Goal: Transaction & Acquisition: Purchase product/service

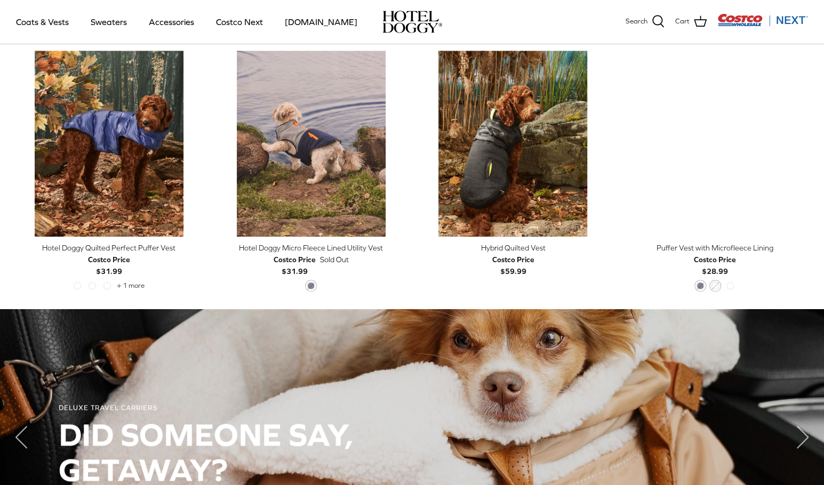
scroll to position [535, 0]
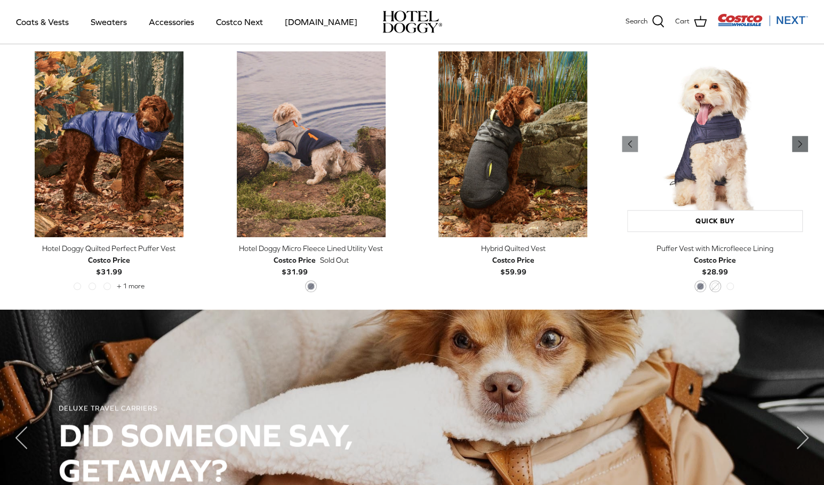
click at [806, 148] on link "Right" at bounding box center [800, 144] width 16 height 16
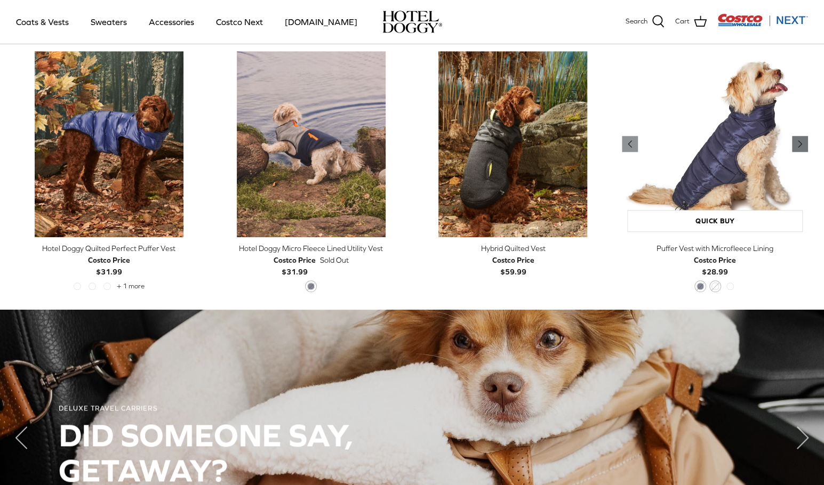
click at [806, 148] on link "Right" at bounding box center [800, 144] width 16 height 16
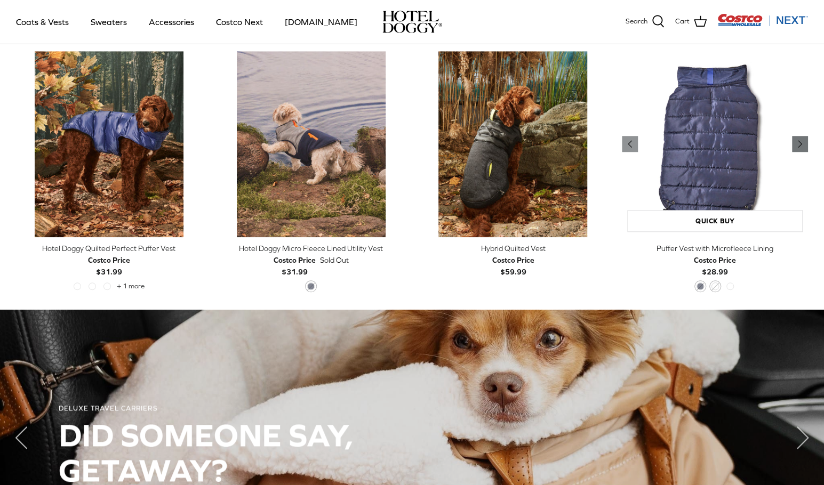
click at [806, 148] on icon "Right" at bounding box center [799, 144] width 13 height 13
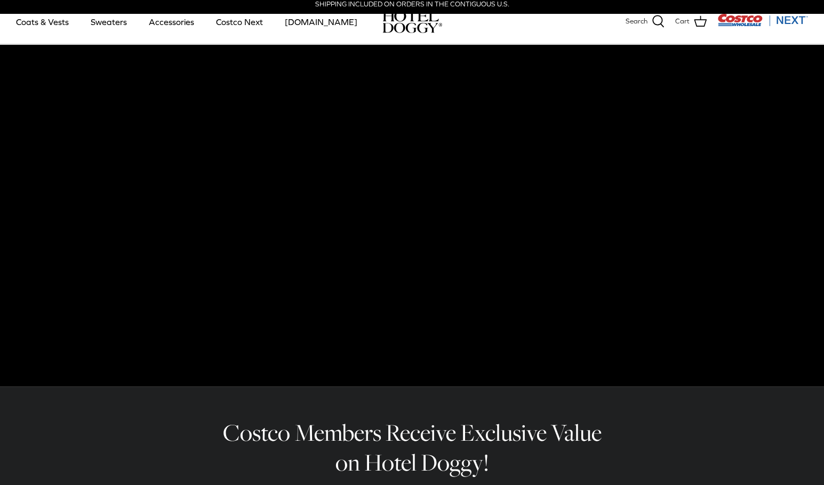
scroll to position [0, 0]
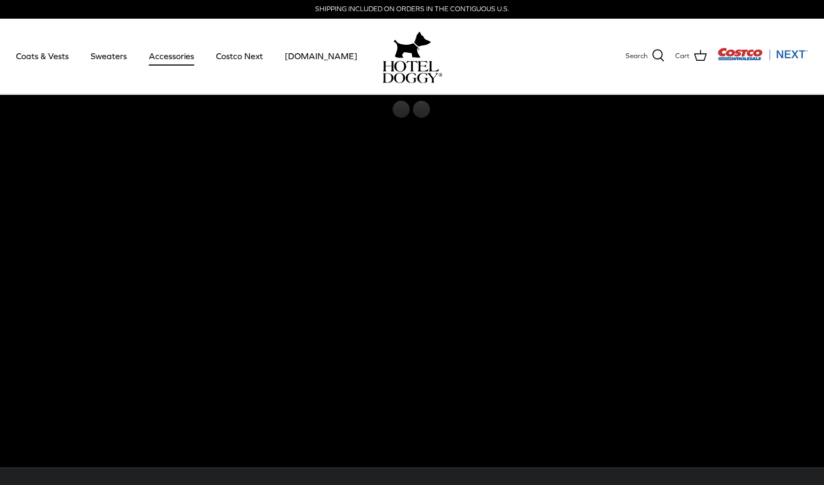
click at [180, 56] on link "Accessories" at bounding box center [171, 56] width 65 height 36
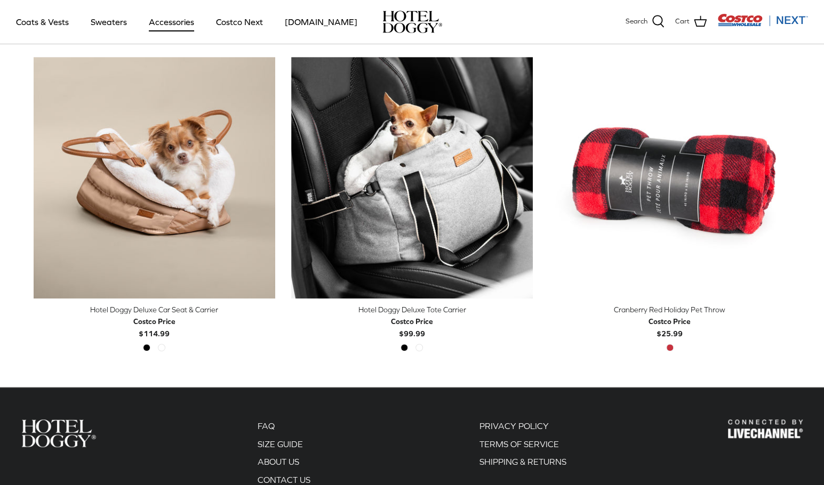
scroll to position [272, 0]
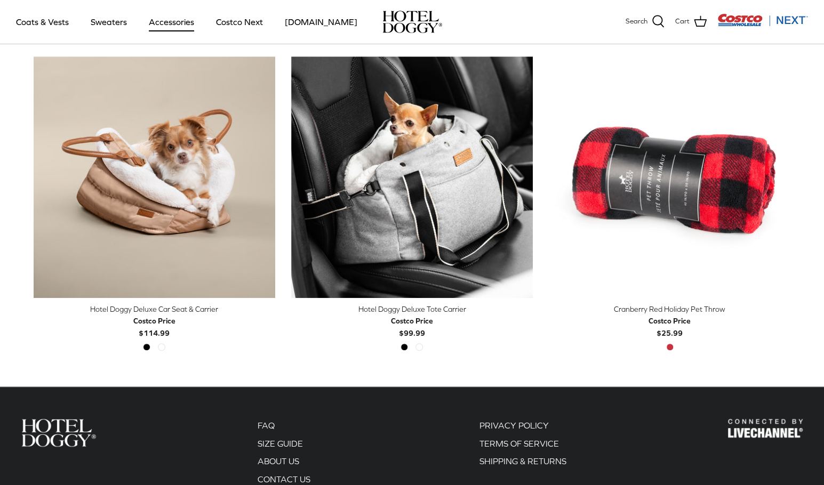
click at [206, 308] on div "Hotel Doggy Deluxe Car Seat & Carrier" at bounding box center [155, 309] width 242 height 12
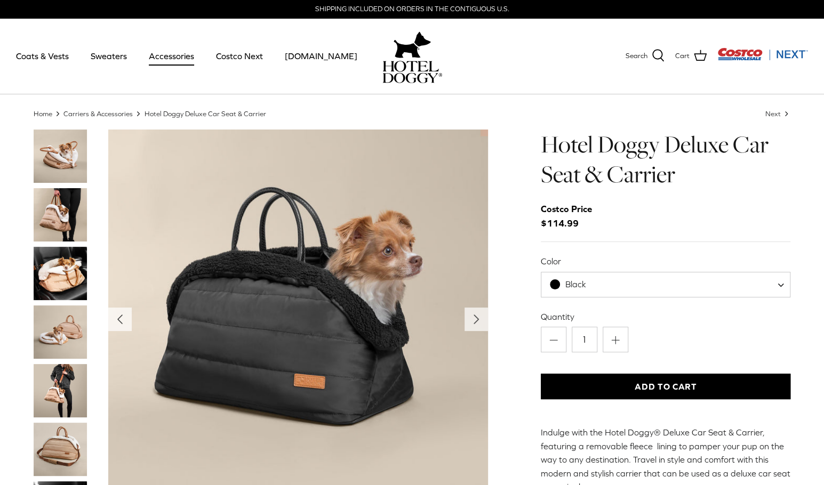
click at [63, 275] on img "Thumbnail Link" at bounding box center [60, 273] width 53 height 53
